Goal: Information Seeking & Learning: Learn about a topic

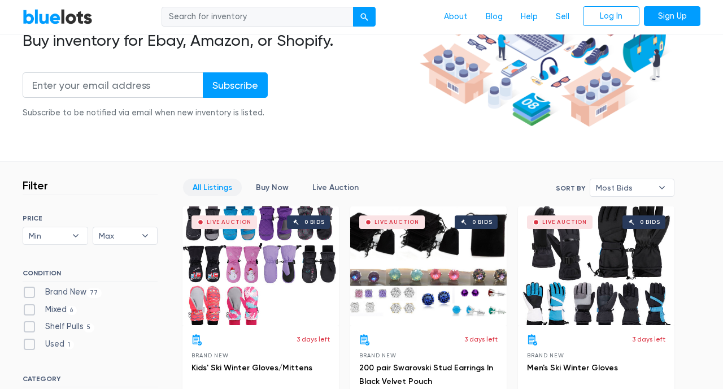
scroll to position [172, 0]
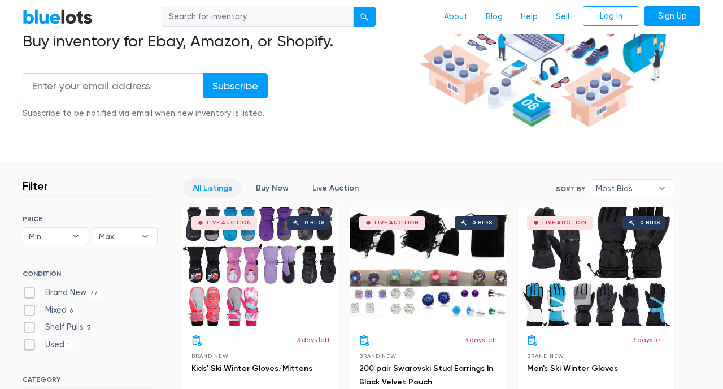
click at [243, 16] on input "search" at bounding box center [258, 17] width 192 height 20
type input "skims"
click at [353, 7] on button "submit" at bounding box center [364, 17] width 23 height 20
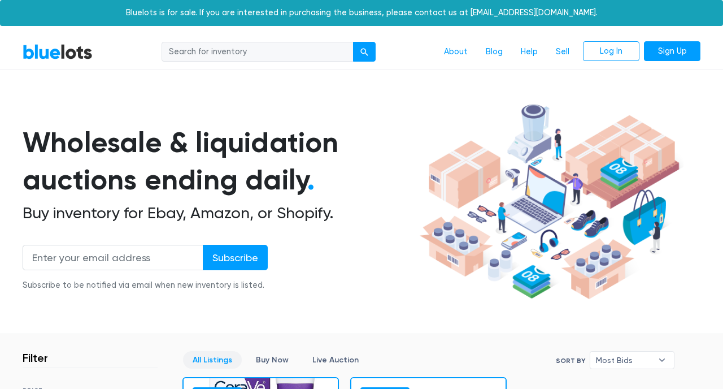
click at [264, 64] on nav "BlueLots About Blog Help Sell Log In Sign Up" at bounding box center [361, 52] width 723 height 34
click at [253, 47] on input "search" at bounding box center [258, 52] width 192 height 20
type input "free people"
click at [353, 42] on button "submit" at bounding box center [364, 52] width 23 height 20
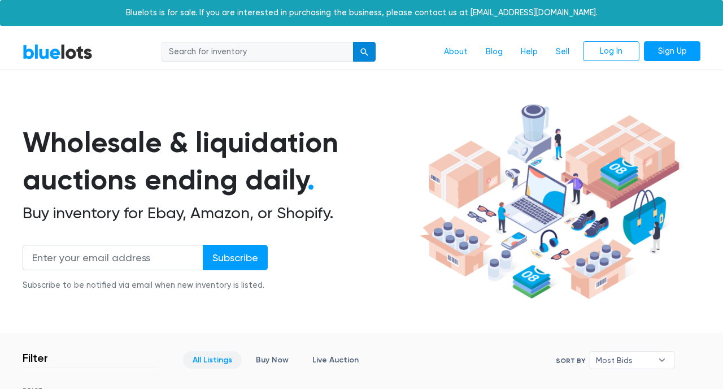
click at [368, 56] on div "submit" at bounding box center [364, 52] width 8 height 8
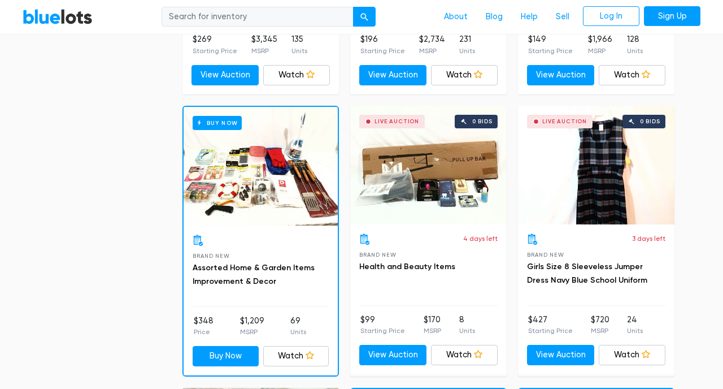
scroll to position [5010, 0]
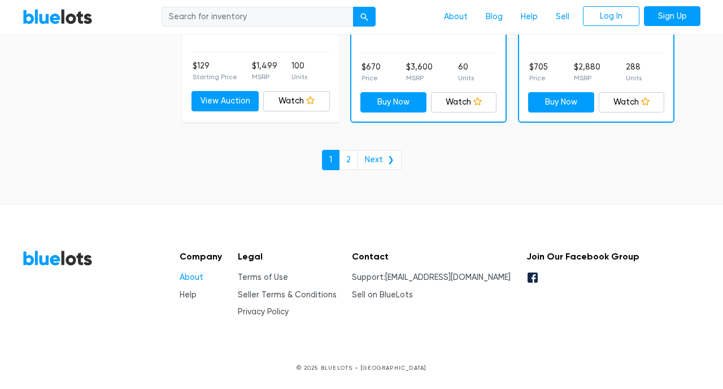
click at [195, 280] on link "About" at bounding box center [192, 277] width 24 height 10
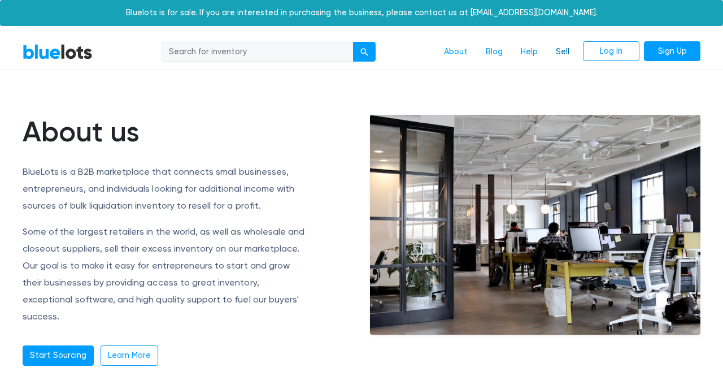
click at [564, 53] on link "Sell" at bounding box center [563, 51] width 32 height 21
